Goal: Task Accomplishment & Management: Use online tool/utility

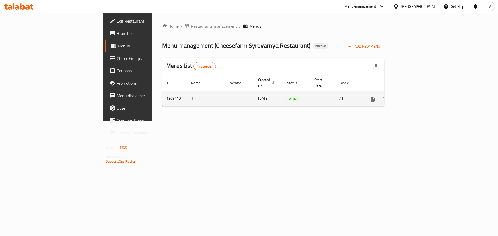
click at [416, 93] on link "enhanced table" at bounding box center [409, 99] width 12 height 12
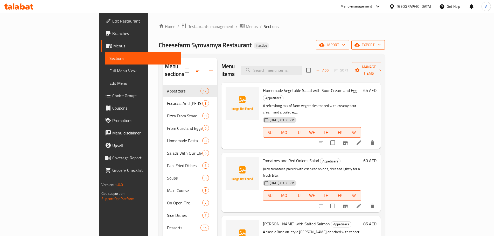
click at [381, 42] on span "export" at bounding box center [367, 45] width 25 height 6
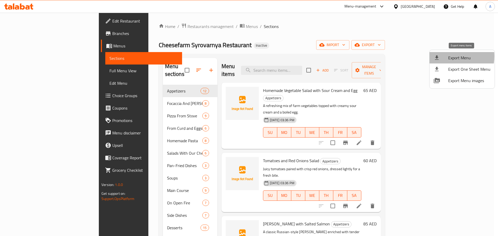
click at [447, 56] on div at bounding box center [441, 58] width 15 height 6
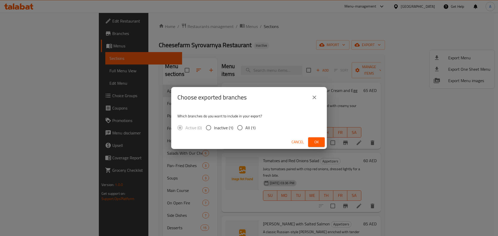
click at [251, 127] on span "All (1)" at bounding box center [250, 128] width 10 height 6
click at [245, 127] on input "All (1)" at bounding box center [239, 127] width 11 height 11
radio input "true"
click at [320, 143] on span "Ok" at bounding box center [316, 142] width 8 height 6
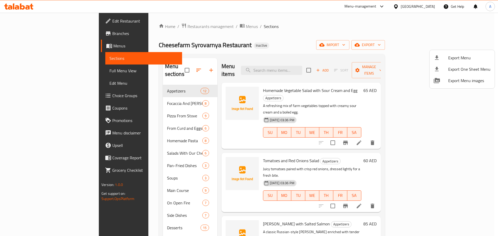
click at [34, 31] on div at bounding box center [249, 118] width 498 height 236
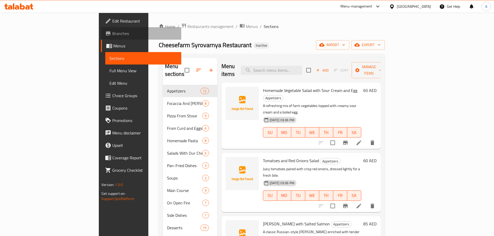
click at [112, 31] on span "Branches" at bounding box center [144, 33] width 65 height 6
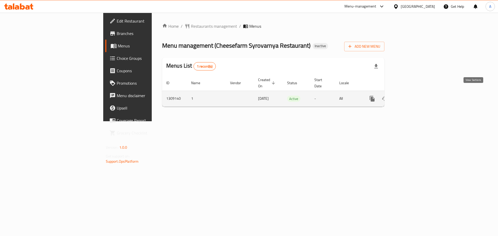
click at [416, 93] on link "enhanced table" at bounding box center [409, 99] width 12 height 12
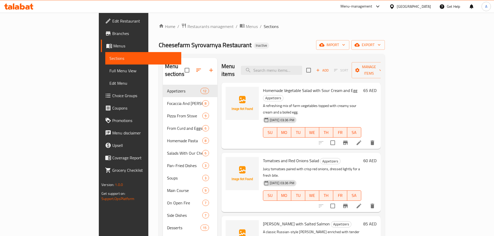
click at [109, 68] on span "Full Menu View" at bounding box center [143, 71] width 68 height 6
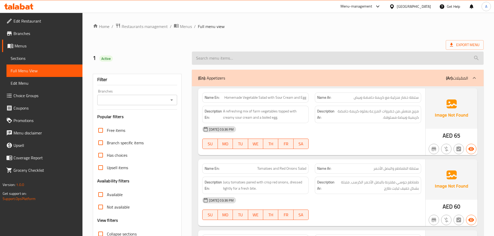
click at [247, 60] on input "search" at bounding box center [338, 58] width 292 height 13
paste input "Omelette with mortadella and tomatoes"
type input "Omelette with mortadella and tomatoes"
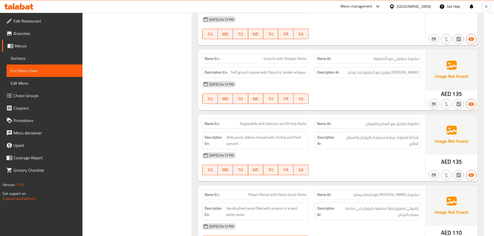
scroll to position [2273, 0]
